Goal: Transaction & Acquisition: Book appointment/travel/reservation

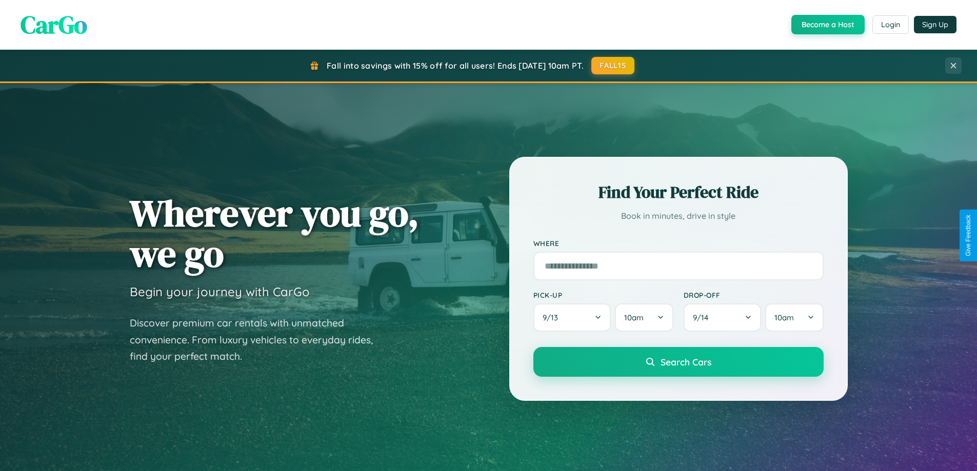
scroll to position [706, 0]
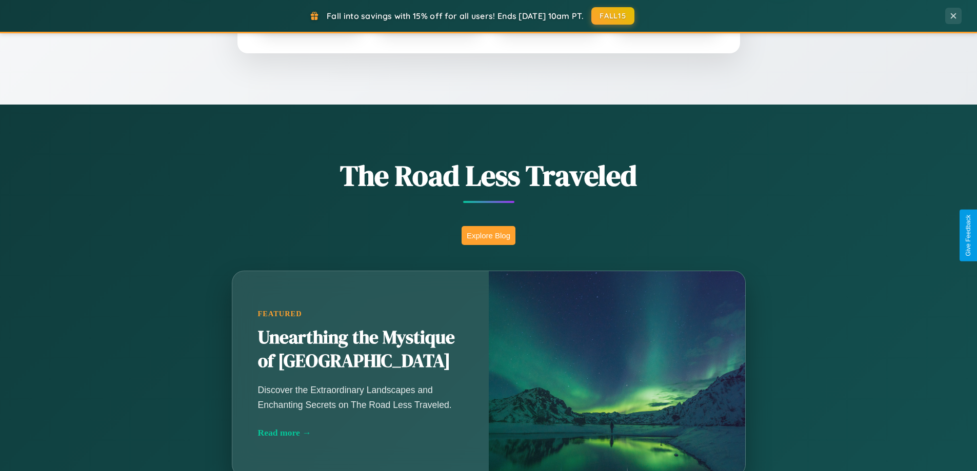
click at [488, 235] on button "Explore Blog" at bounding box center [489, 235] width 54 height 19
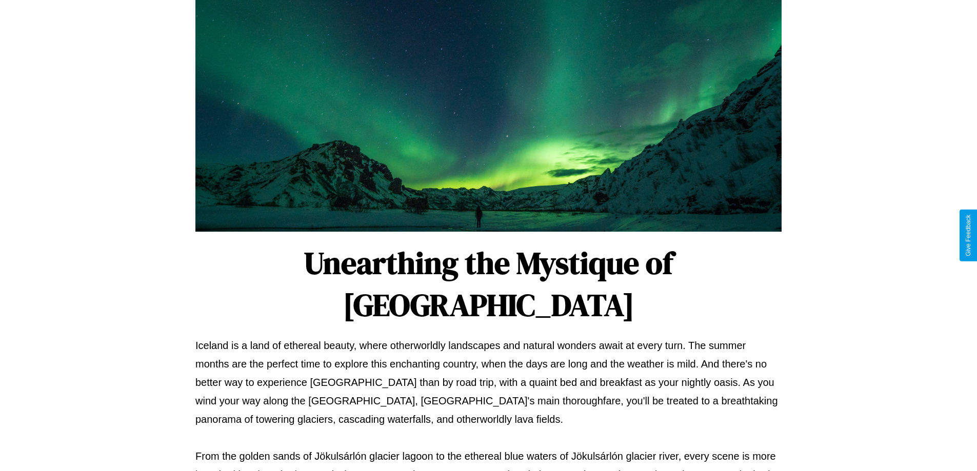
scroll to position [332, 0]
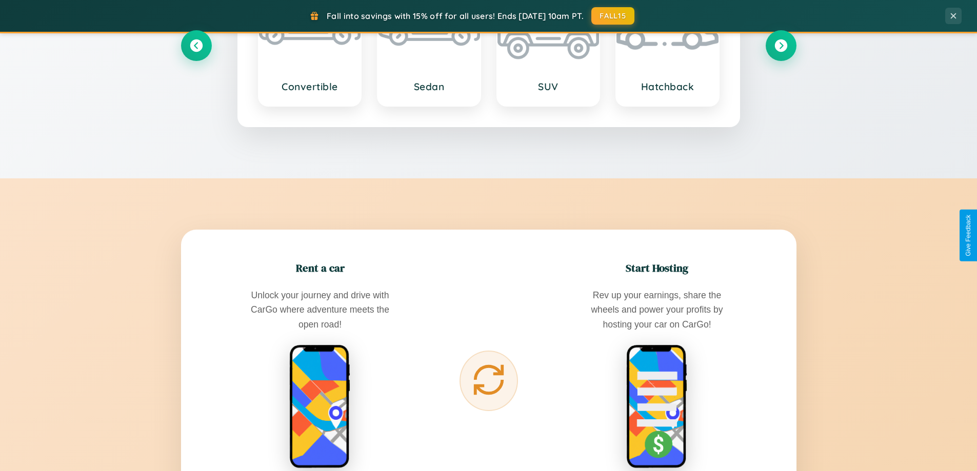
scroll to position [1973, 0]
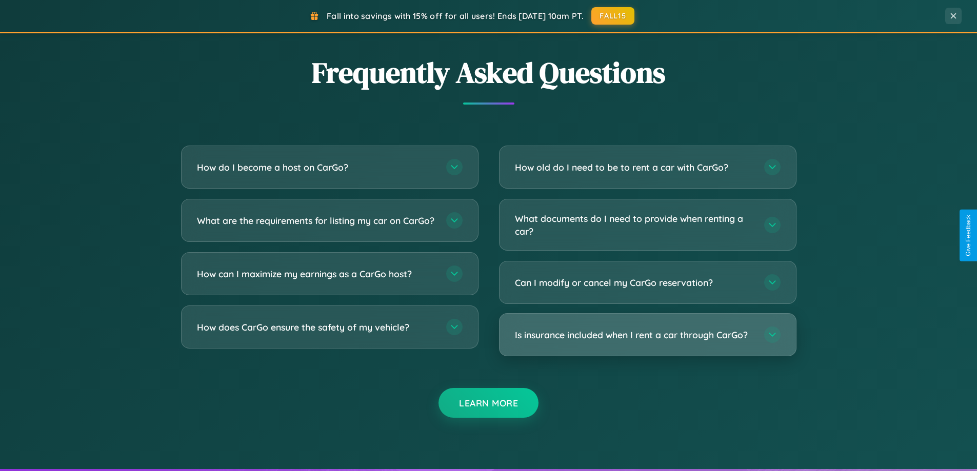
click at [647, 335] on h3 "Is insurance included when I rent a car through CarGo?" at bounding box center [634, 335] width 239 height 13
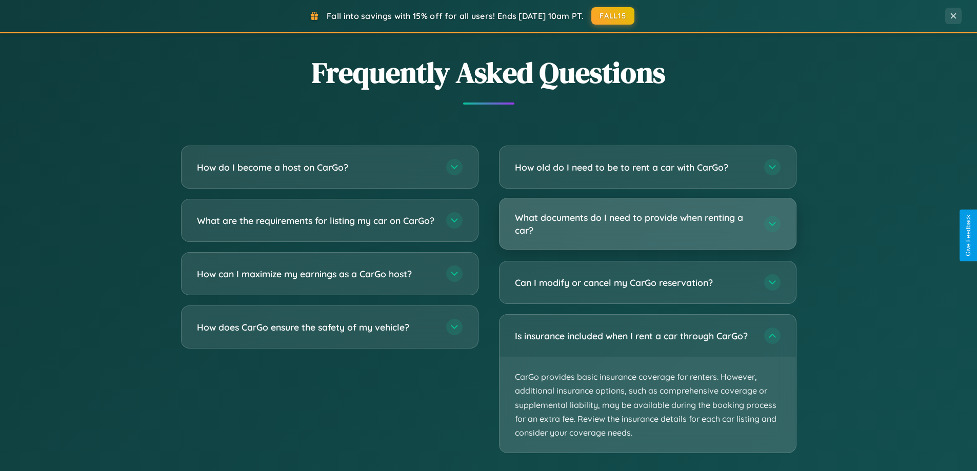
click at [647, 224] on h3 "What documents do I need to provide when renting a car?" at bounding box center [634, 223] width 239 height 25
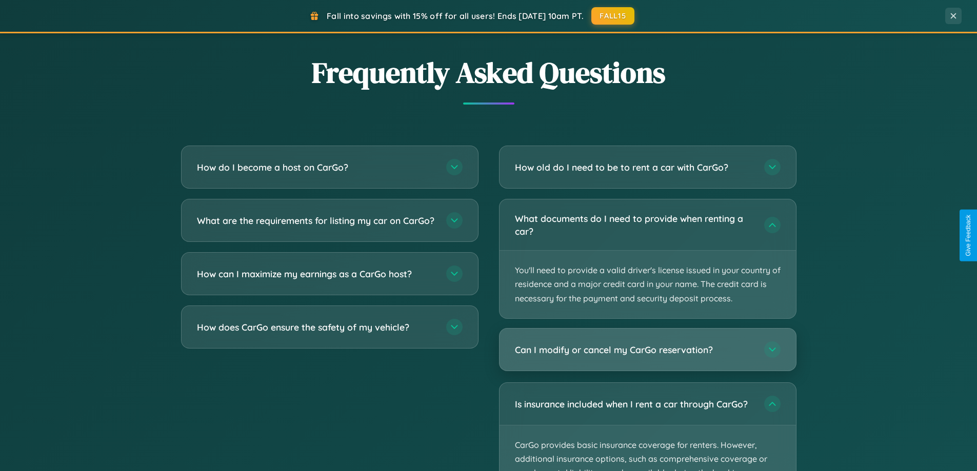
click at [647, 350] on h3 "Can I modify or cancel my CarGo reservation?" at bounding box center [634, 350] width 239 height 13
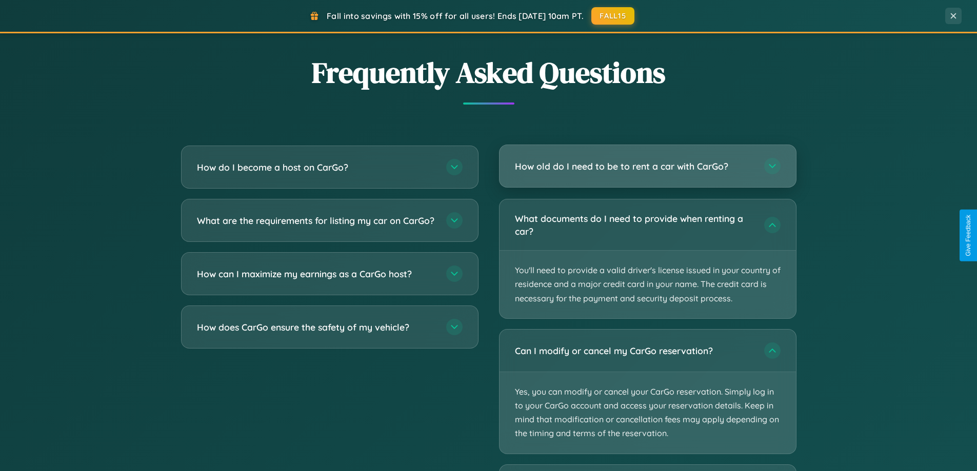
click at [647, 166] on h3 "How old do I need to be to rent a car with CarGo?" at bounding box center [634, 166] width 239 height 13
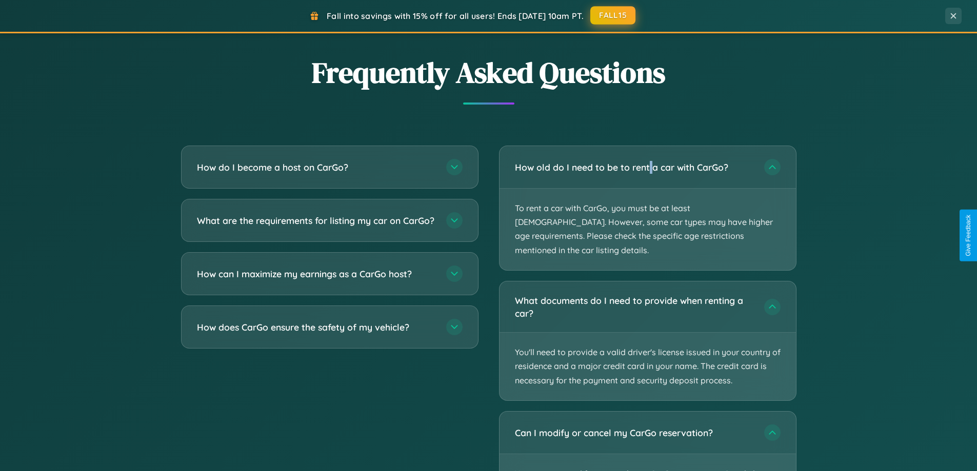
click at [613, 16] on button "FALL15" at bounding box center [612, 15] width 45 height 18
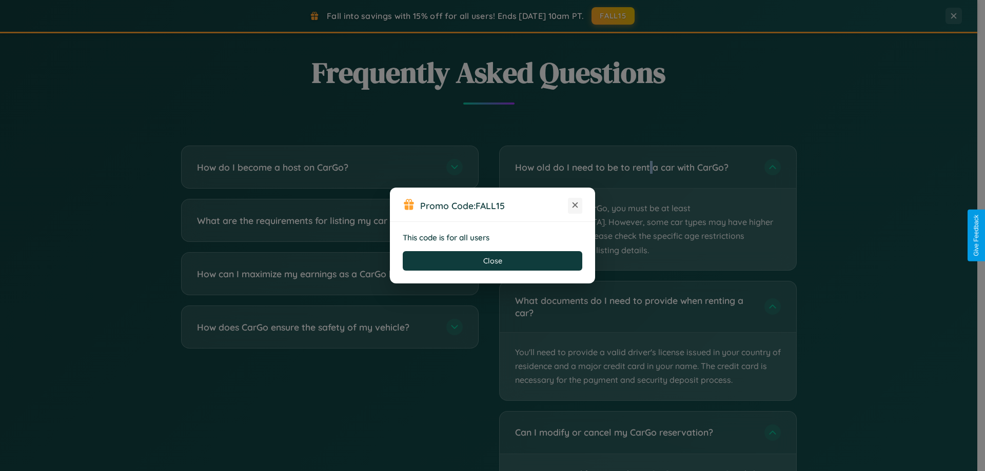
click at [575, 206] on icon at bounding box center [575, 205] width 10 height 10
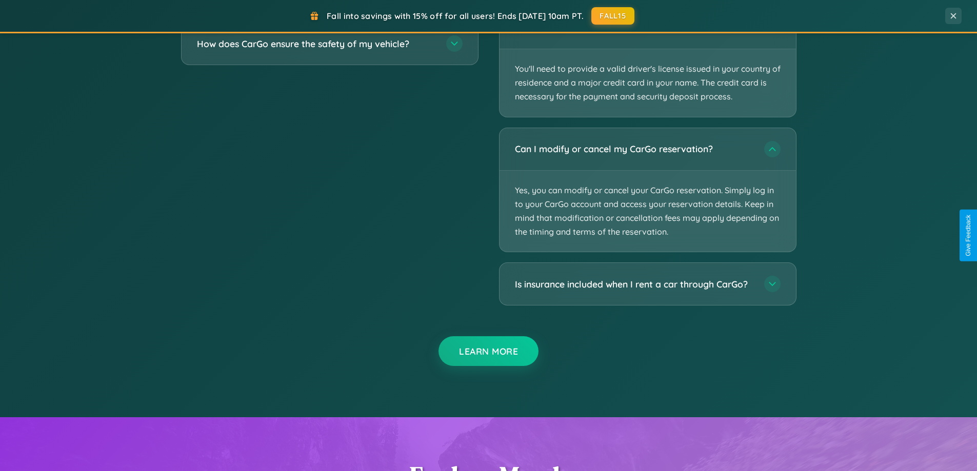
scroll to position [1893, 0]
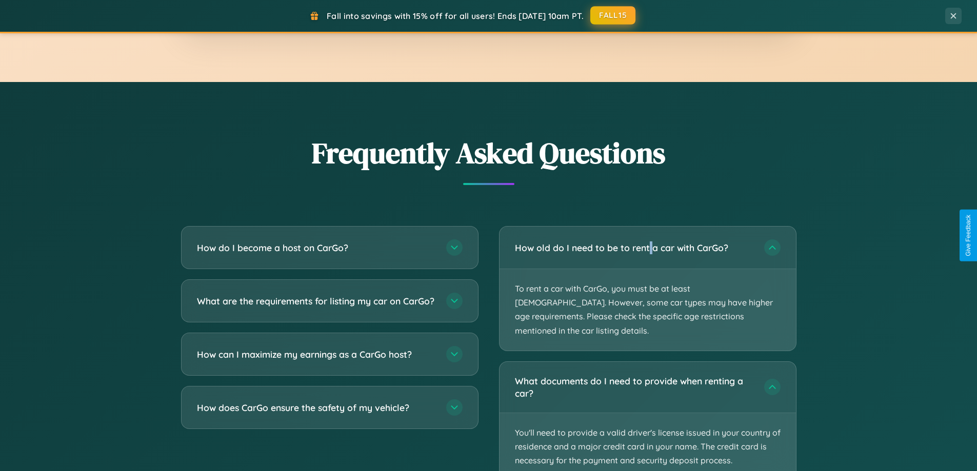
click at [613, 15] on button "FALL15" at bounding box center [612, 15] width 45 height 18
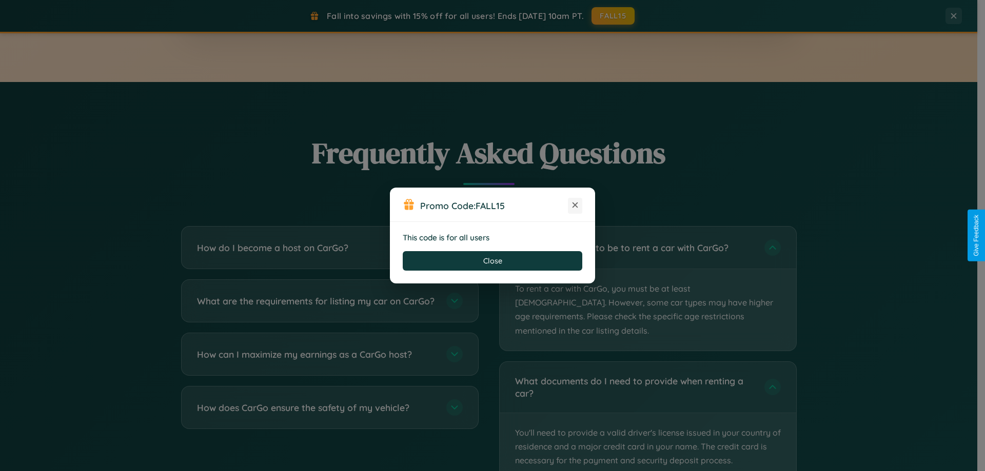
click at [575, 206] on icon at bounding box center [575, 205] width 10 height 10
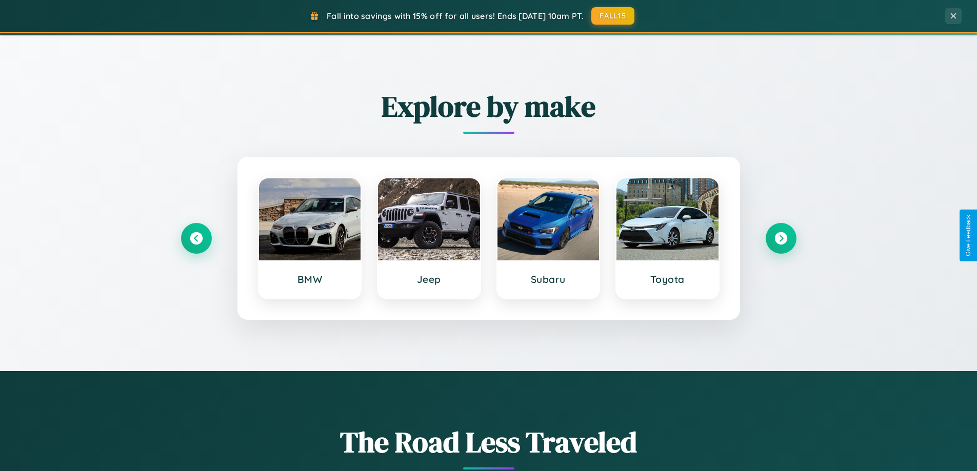
scroll to position [0, 0]
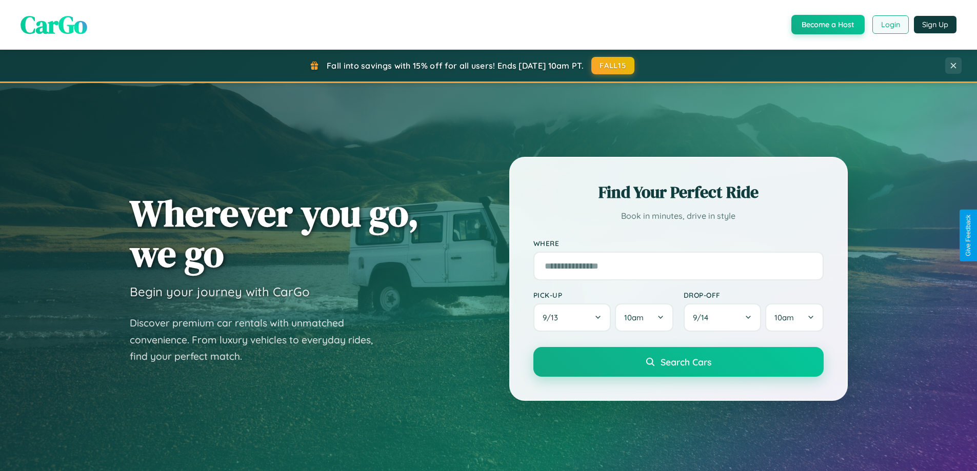
click at [890, 25] on button "Login" at bounding box center [890, 24] width 36 height 18
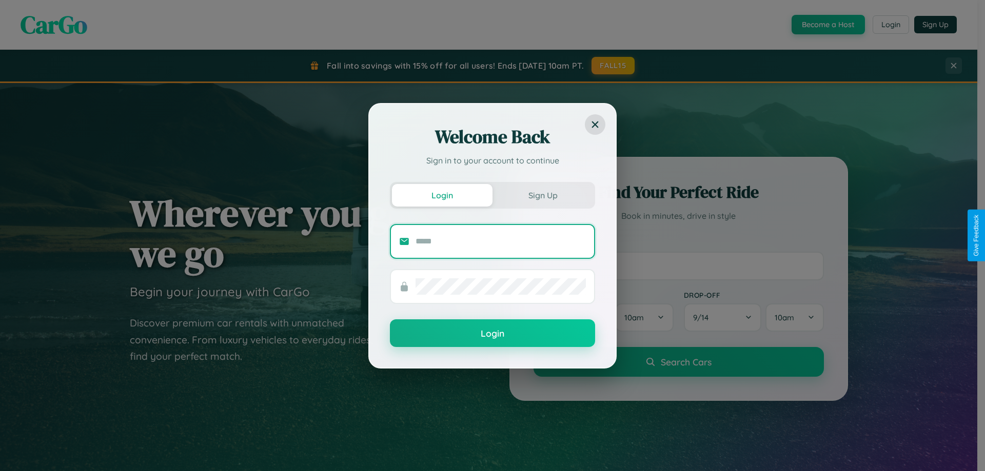
click at [501, 241] on input "text" at bounding box center [500, 241] width 170 height 16
type input "**********"
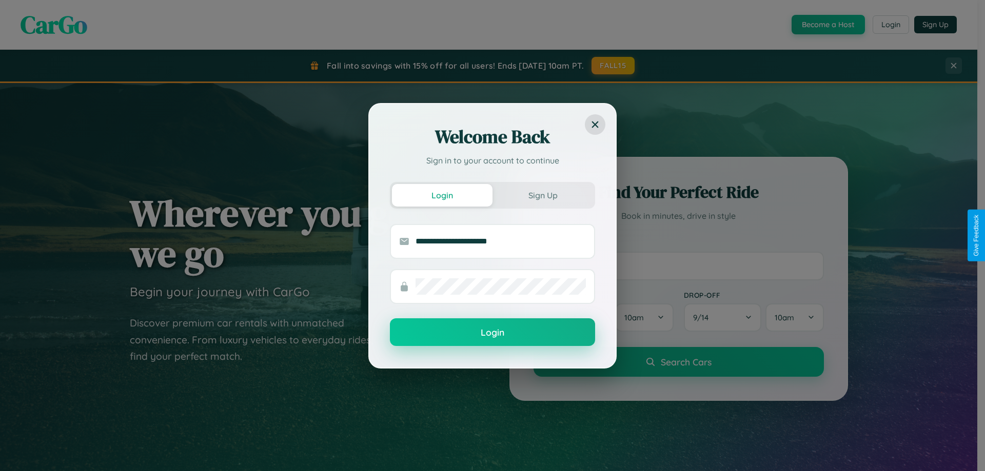
click at [492, 333] on button "Login" at bounding box center [492, 332] width 205 height 28
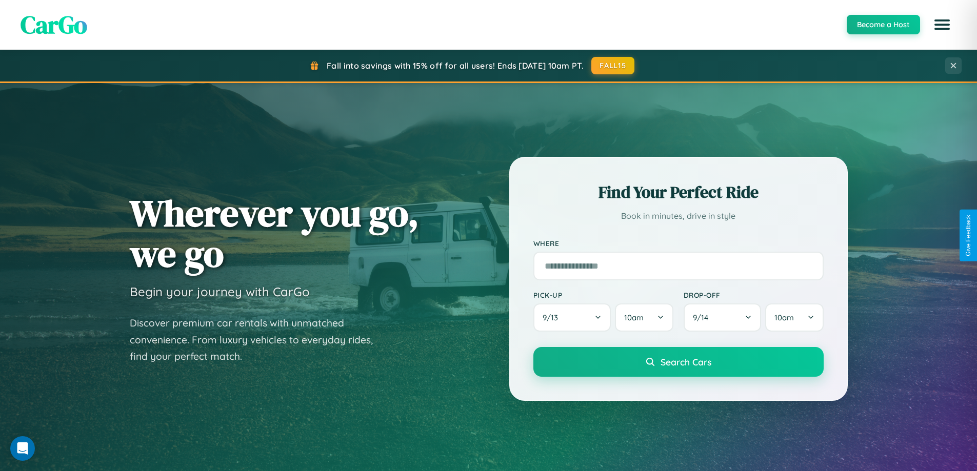
scroll to position [30, 0]
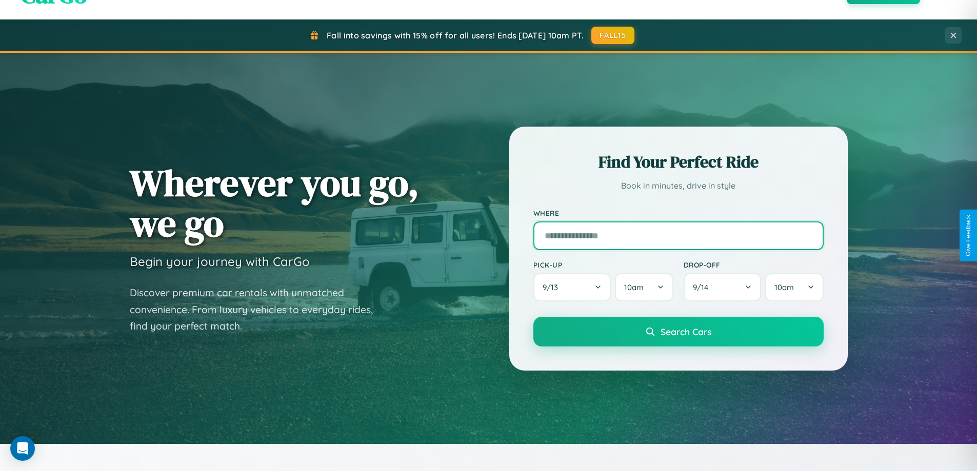
click at [678, 235] on input "text" at bounding box center [678, 236] width 290 height 29
type input "*******"
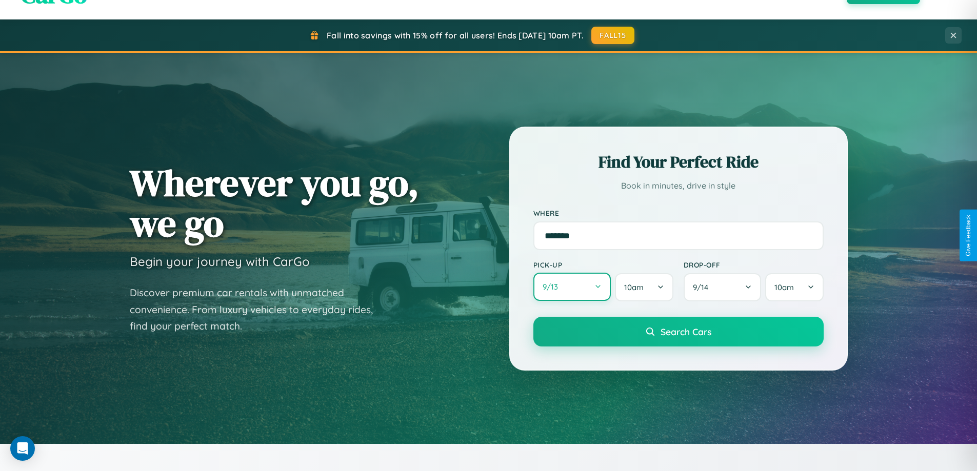
click at [572, 287] on button "9 / 13" at bounding box center [572, 287] width 78 height 28
select select "*"
select select "****"
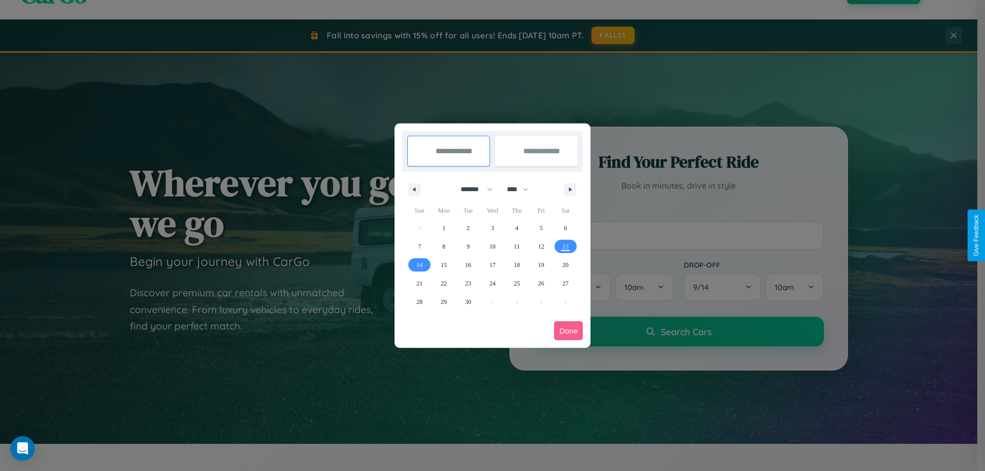
click at [472, 189] on select "******* ******** ***** ***** *** **** **** ****** ********* ******* ******** **…" at bounding box center [475, 189] width 44 height 17
select select "*"
drag, startPoint x: 522, startPoint y: 189, endPoint x: 492, endPoint y: 206, distance: 34.0
click at [522, 189] on select "**** **** **** **** **** **** **** **** **** **** **** **** **** **** **** ****…" at bounding box center [517, 189] width 31 height 17
select select "****"
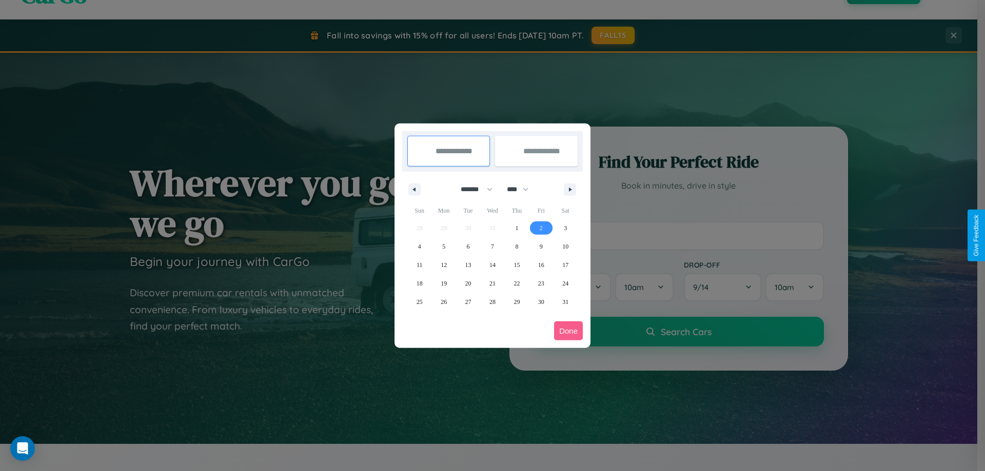
click at [541, 228] on span "2" at bounding box center [540, 228] width 3 height 18
type input "**********"
click at [444, 265] on span "12" at bounding box center [444, 265] width 6 height 18
type input "**********"
click at [568, 331] on button "Done" at bounding box center [568, 331] width 29 height 19
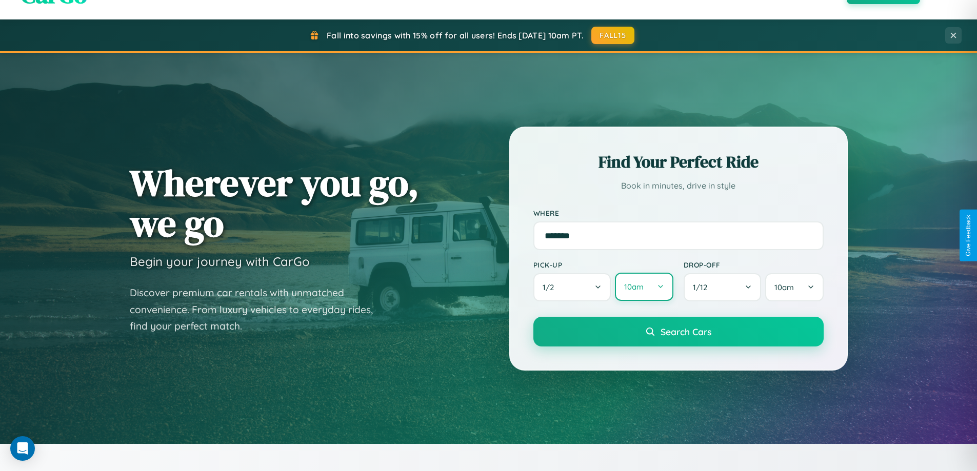
click at [644, 288] on button "10am" at bounding box center [644, 287] width 58 height 28
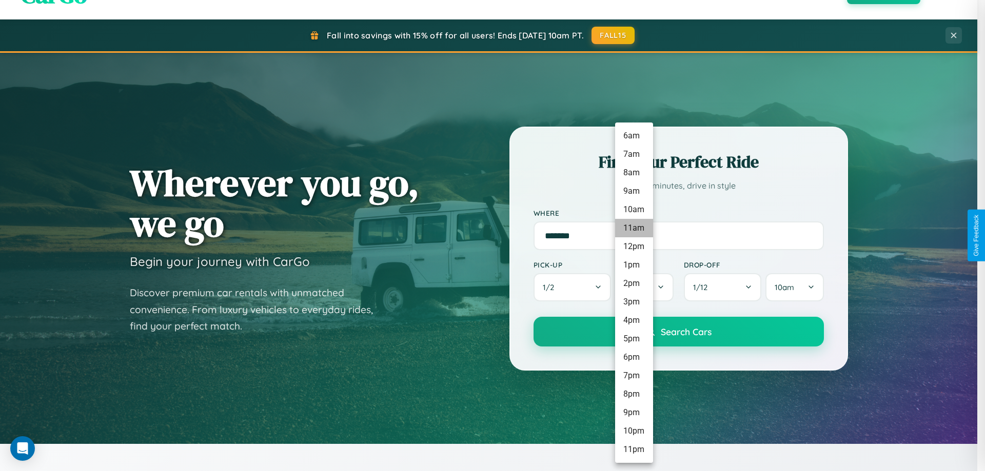
click at [633, 228] on li "11am" at bounding box center [634, 228] width 38 height 18
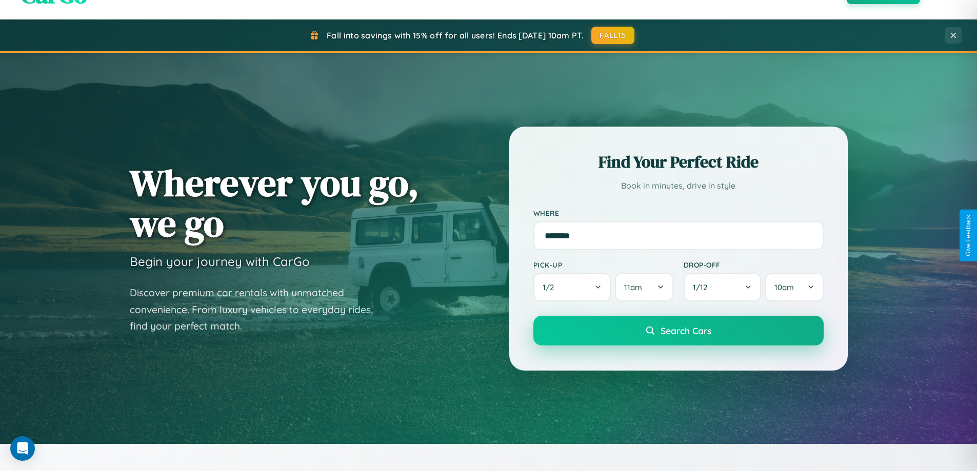
click at [678, 332] on span "Search Cars" at bounding box center [686, 330] width 51 height 11
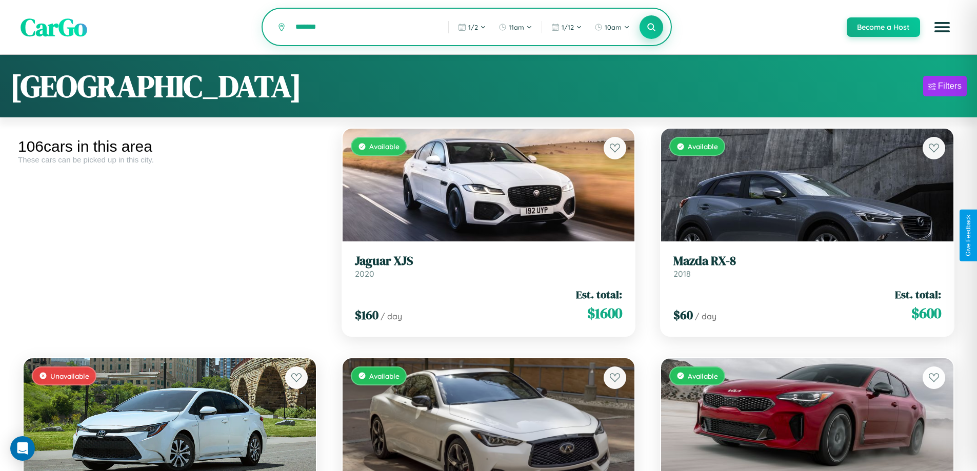
type input "*******"
click at [651, 28] on icon at bounding box center [652, 27] width 10 height 10
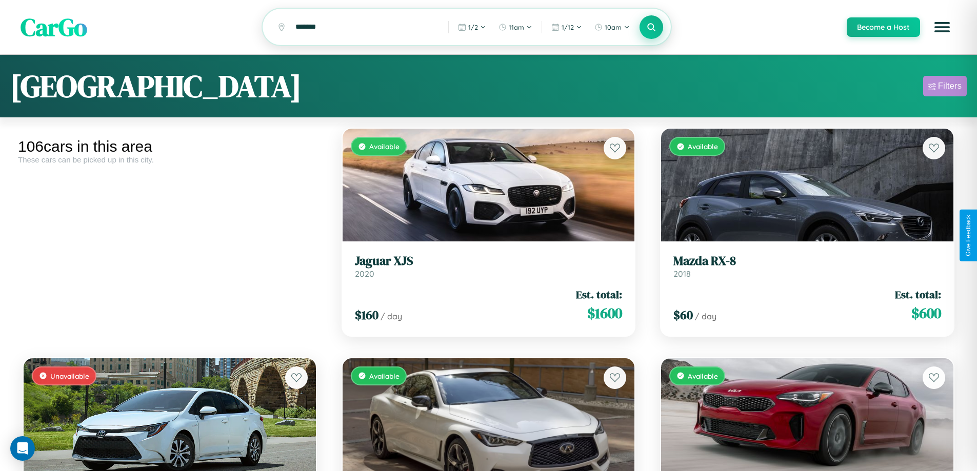
click at [945, 88] on div "Filters" at bounding box center [950, 86] width 24 height 10
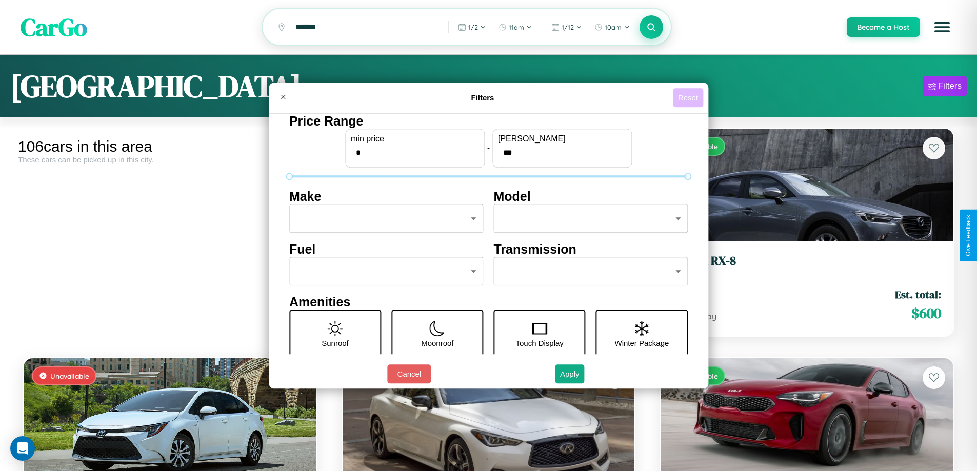
click at [689, 97] on button "Reset" at bounding box center [688, 97] width 30 height 19
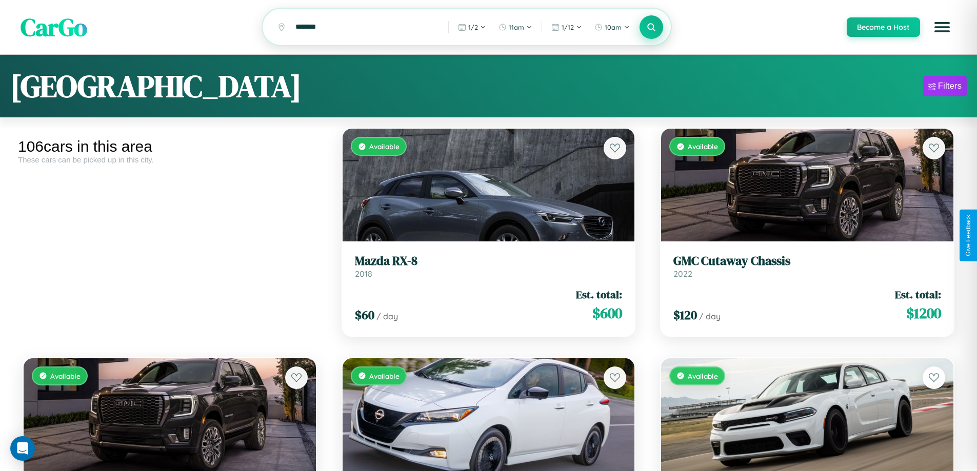
scroll to position [62, 0]
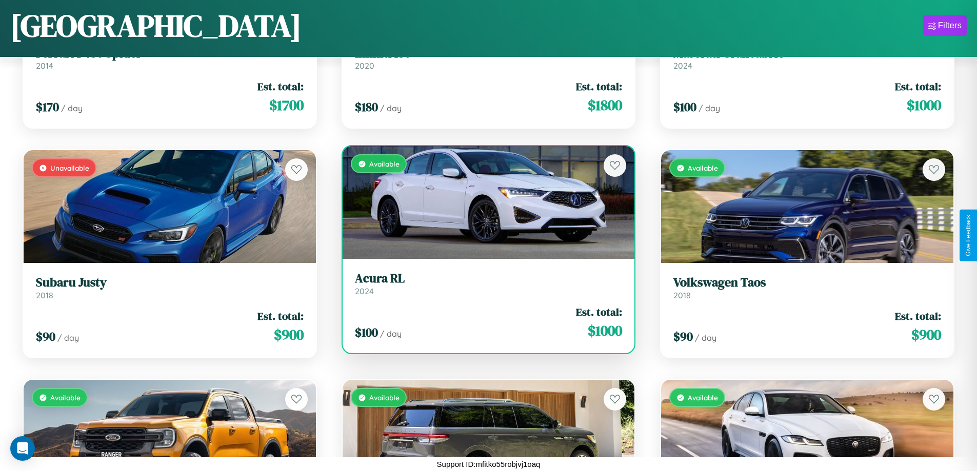
click at [484, 288] on link "Acura RL 2024" at bounding box center [489, 283] width 268 height 25
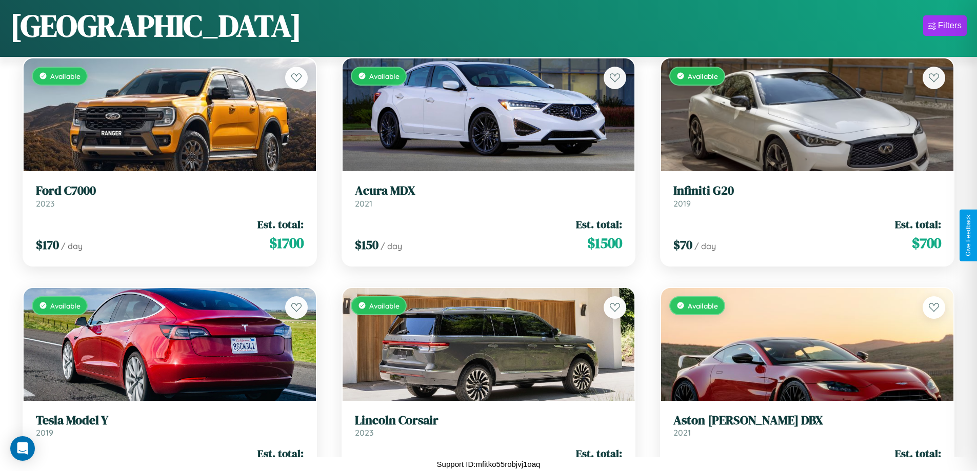
scroll to position [374, 0]
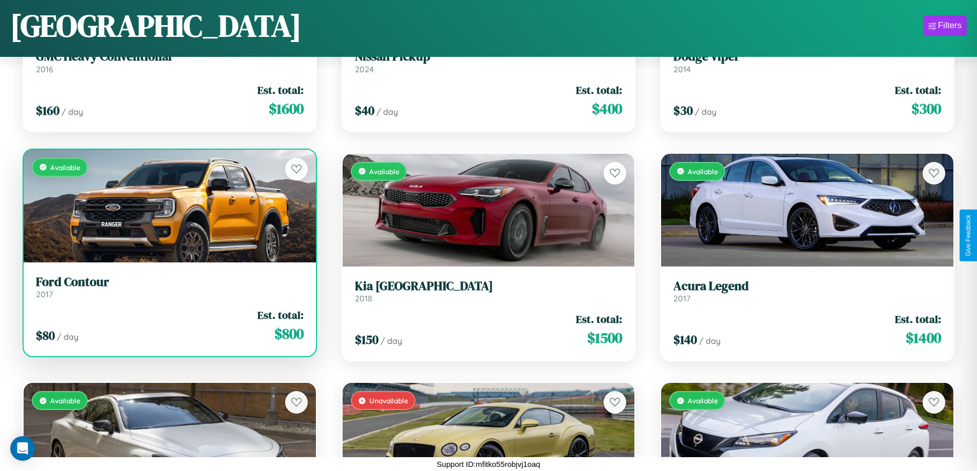
click at [168, 291] on link "Ford Contour 2017" at bounding box center [170, 287] width 268 height 25
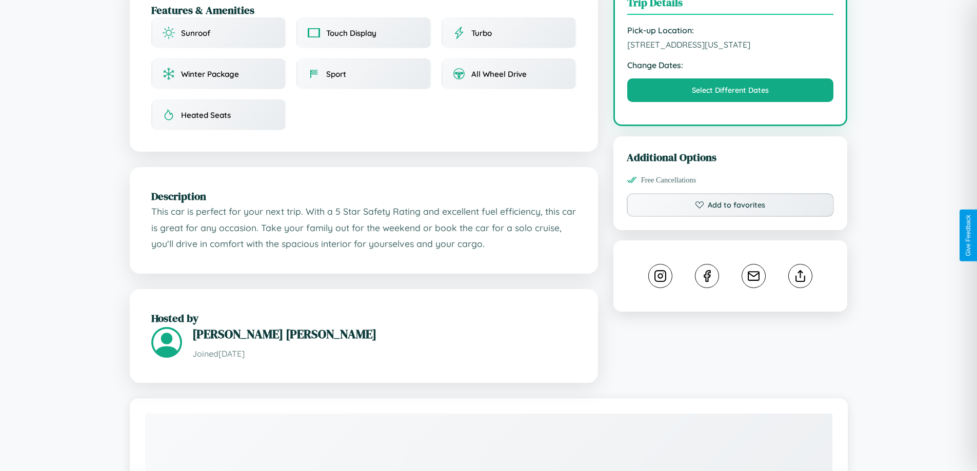
scroll to position [347, 0]
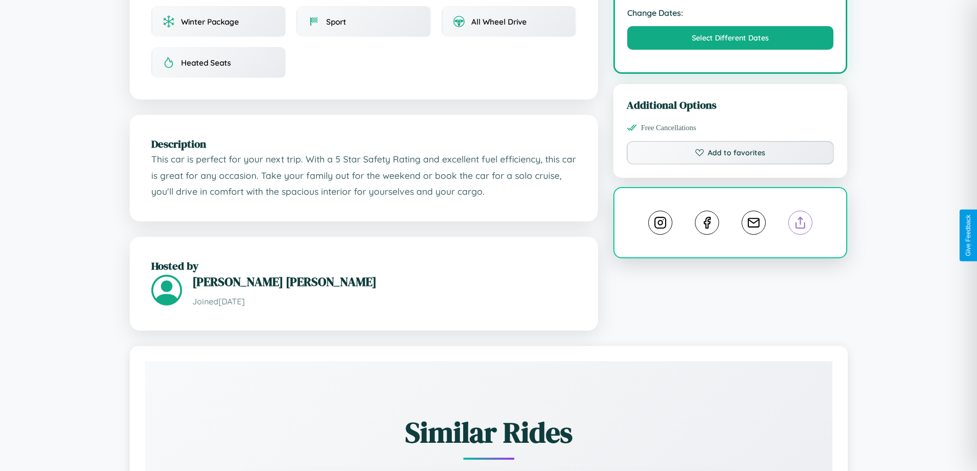
click at [801, 225] on line at bounding box center [801, 220] width 0 height 7
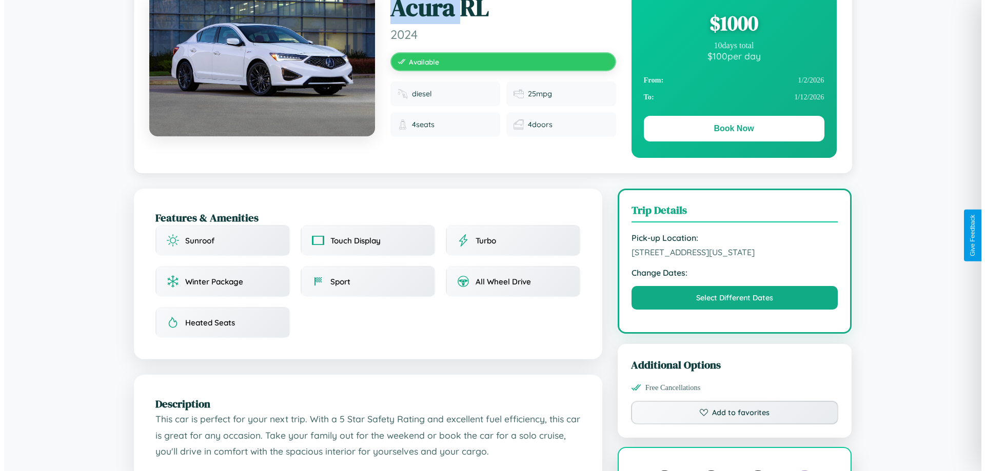
scroll to position [0, 0]
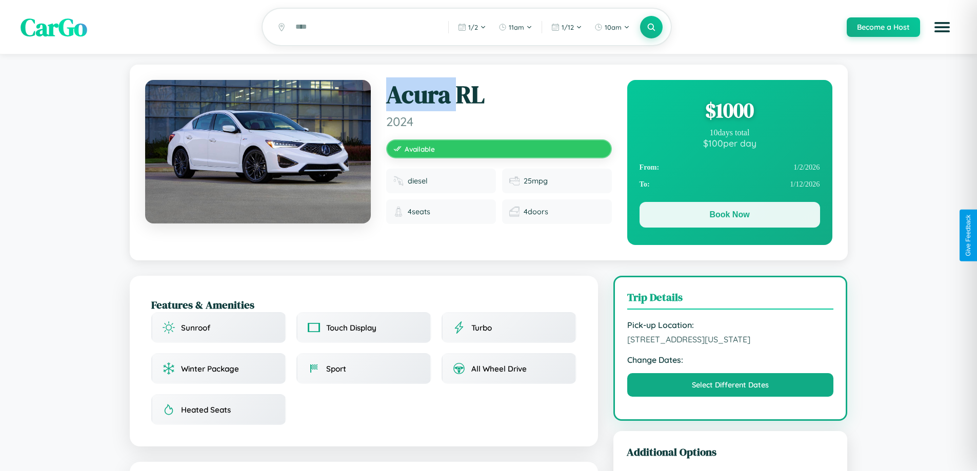
click at [729, 217] on button "Book Now" at bounding box center [729, 215] width 181 height 26
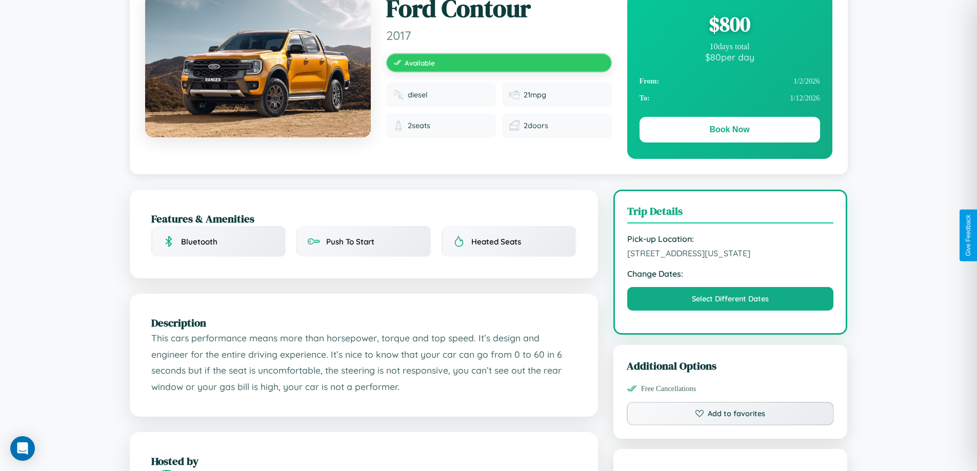
scroll to position [276, 0]
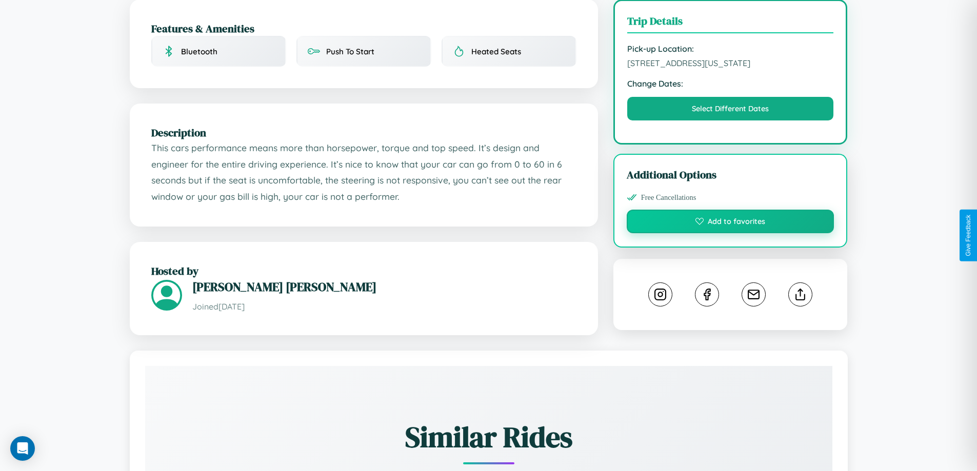
click at [730, 233] on button "Add to favorites" at bounding box center [731, 222] width 208 height 24
